Goal: Task Accomplishment & Management: Manage account settings

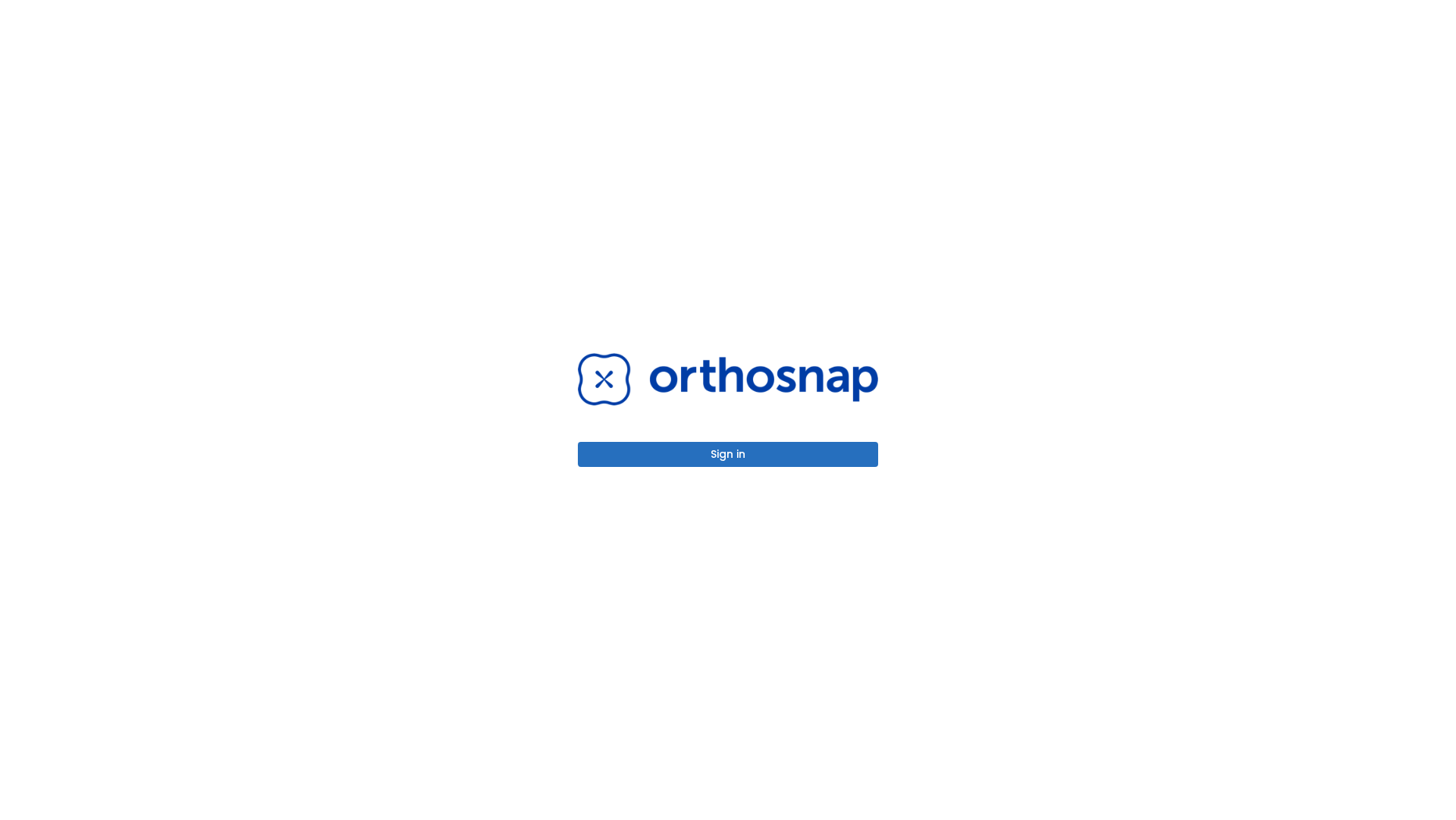
click at [728, 453] on button "Sign in" at bounding box center [728, 454] width 300 height 25
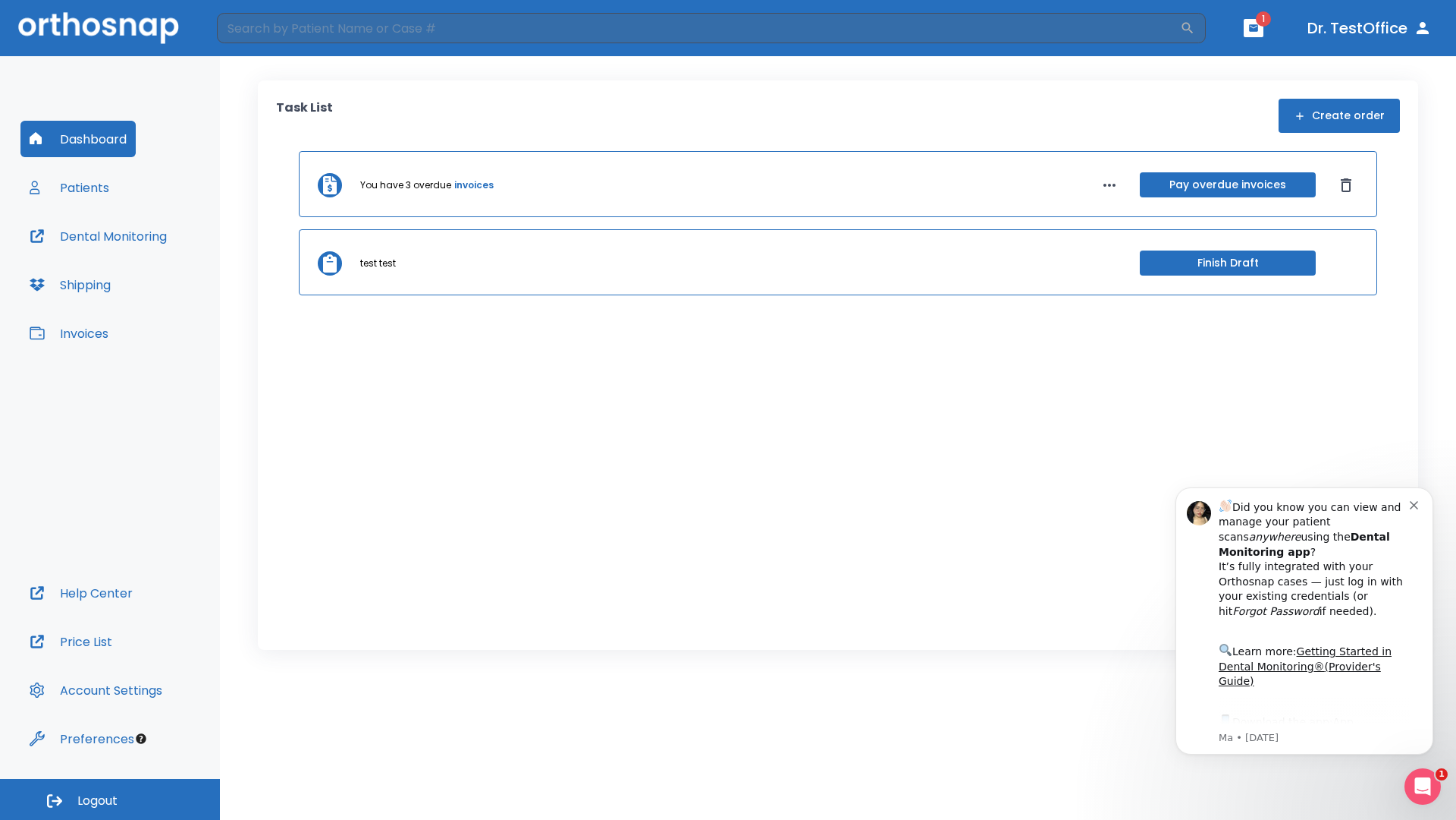
click at [110, 799] on span "Logout" at bounding box center [98, 801] width 41 height 17
